Goal: Book appointment/travel/reservation

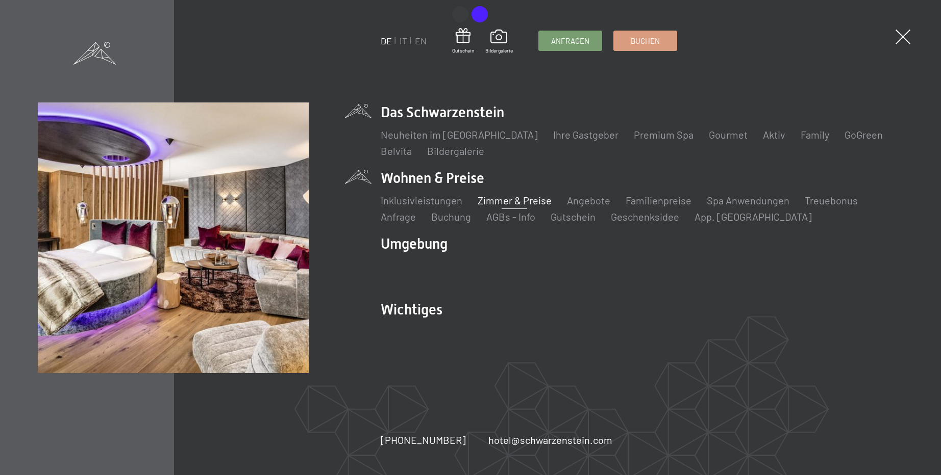
click at [517, 200] on link "Zimmer & Preise" at bounding box center [514, 200] width 74 height 12
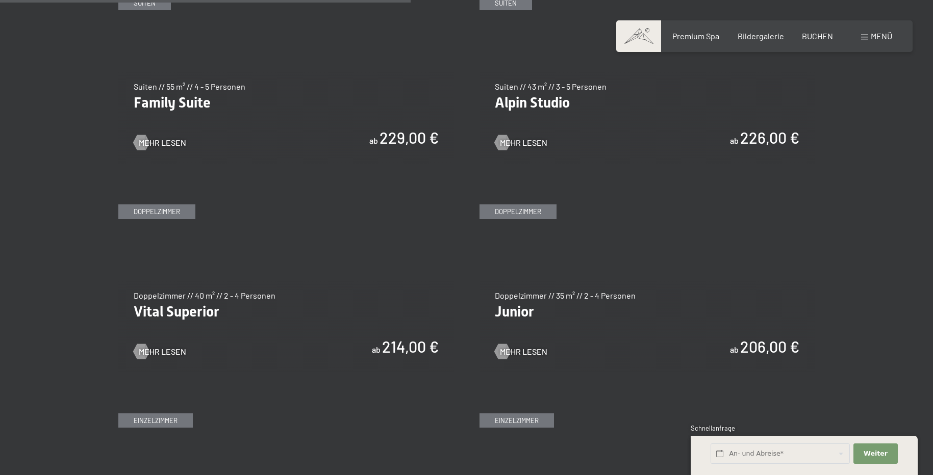
scroll to position [1428, 0]
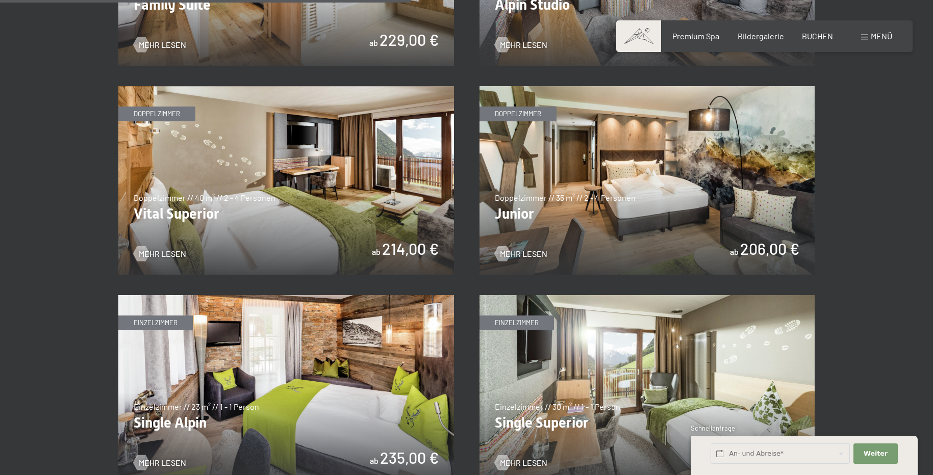
click at [605, 184] on img at bounding box center [647, 180] width 336 height 189
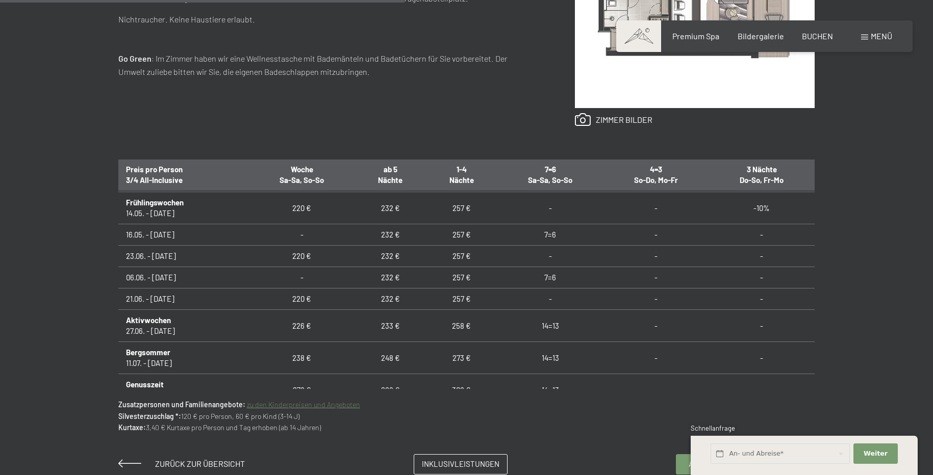
scroll to position [597, 0]
